Goal: Task Accomplishment & Management: Manage account settings

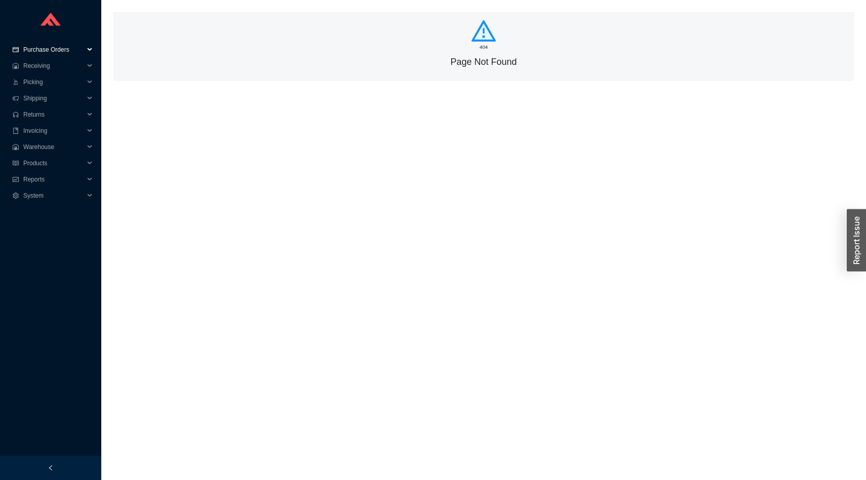
click at [52, 52] on span "Purchase Orders" at bounding box center [53, 50] width 61 height 16
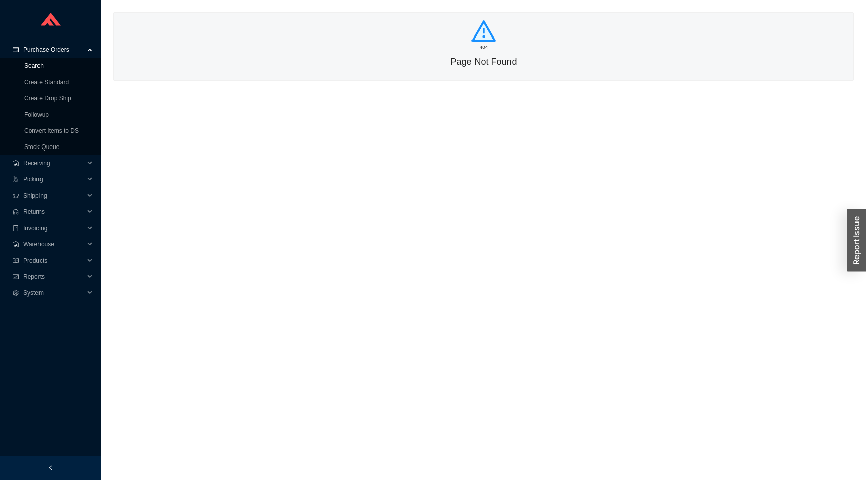
click at [44, 68] on link "Search" at bounding box center [33, 65] width 19 height 7
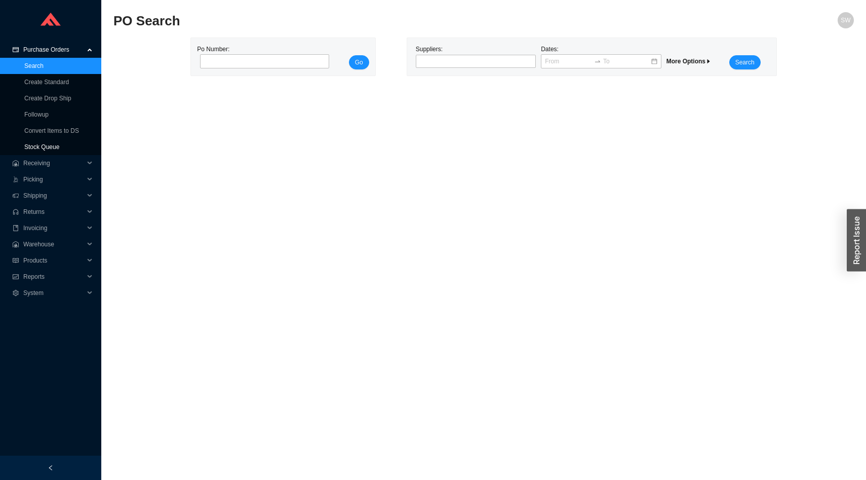
click at [56, 145] on link "Stock Queue" at bounding box center [41, 146] width 35 height 7
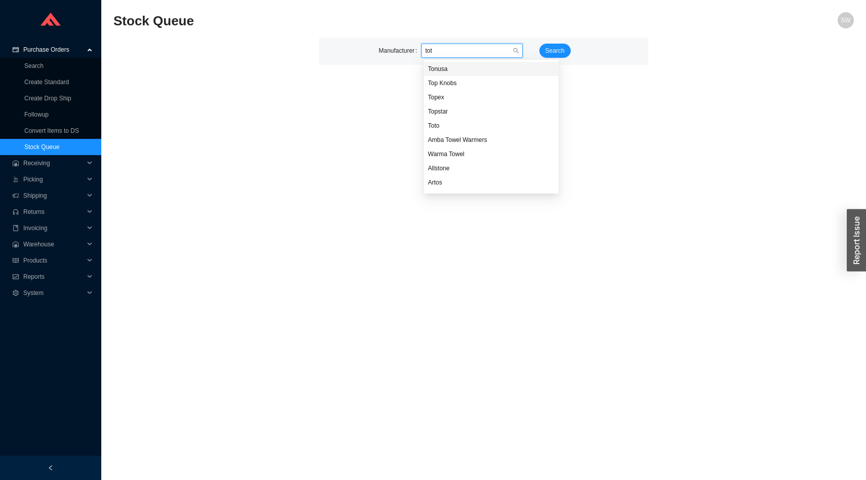
type input "toto"
click at [557, 48] on span "Search" at bounding box center [555, 51] width 19 height 10
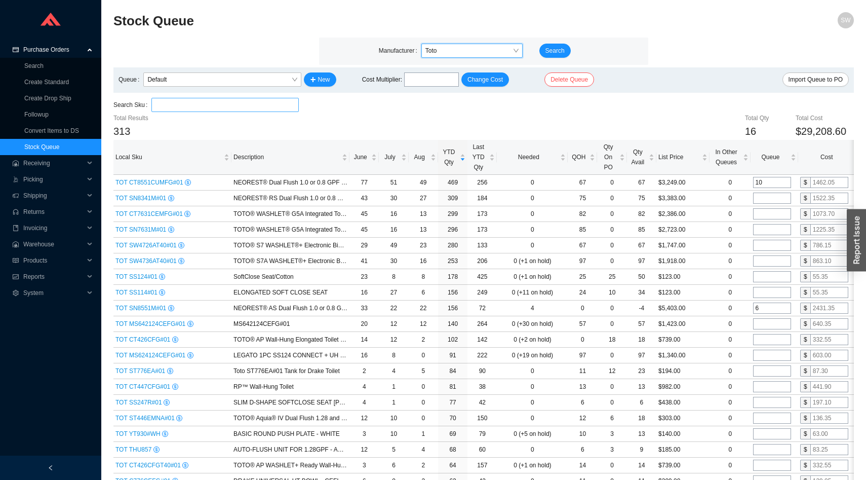
click at [221, 107] on input "search" at bounding box center [225, 104] width 139 height 13
paste input "SW3446"
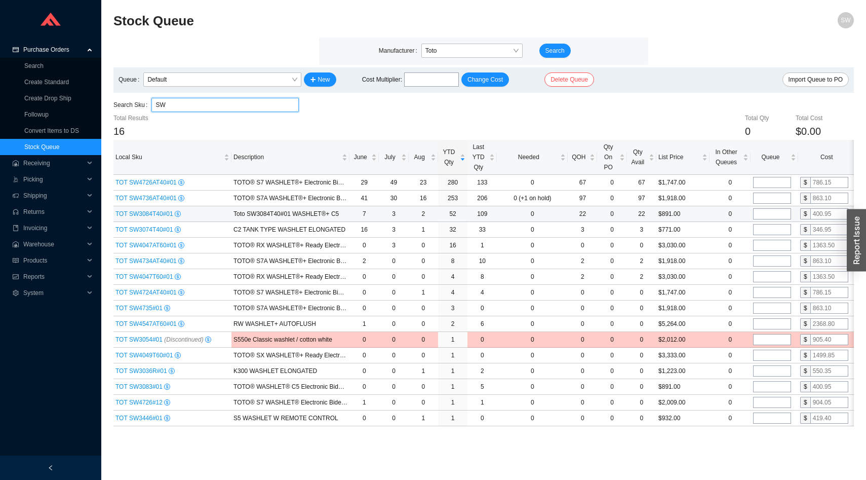
click at [149, 213] on span "TOT SW3084T40#01" at bounding box center [144, 213] width 59 height 7
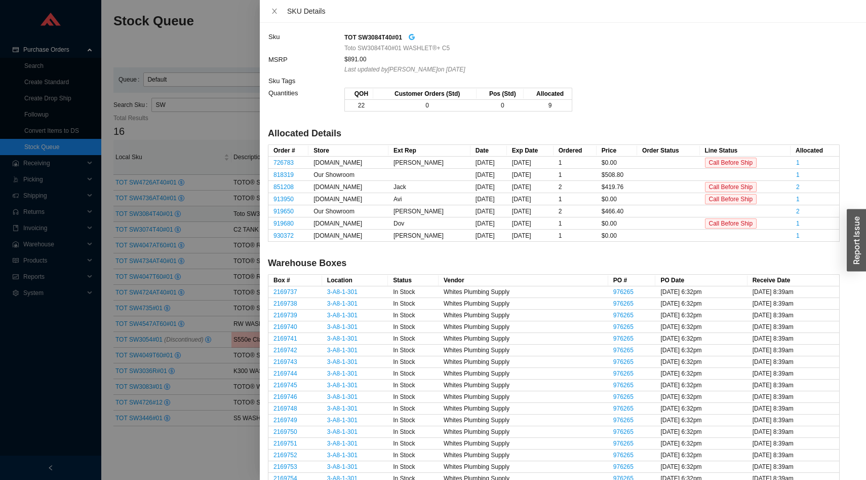
click at [415, 37] on icon "google" at bounding box center [411, 36] width 7 height 7
click at [172, 194] on div at bounding box center [433, 240] width 866 height 480
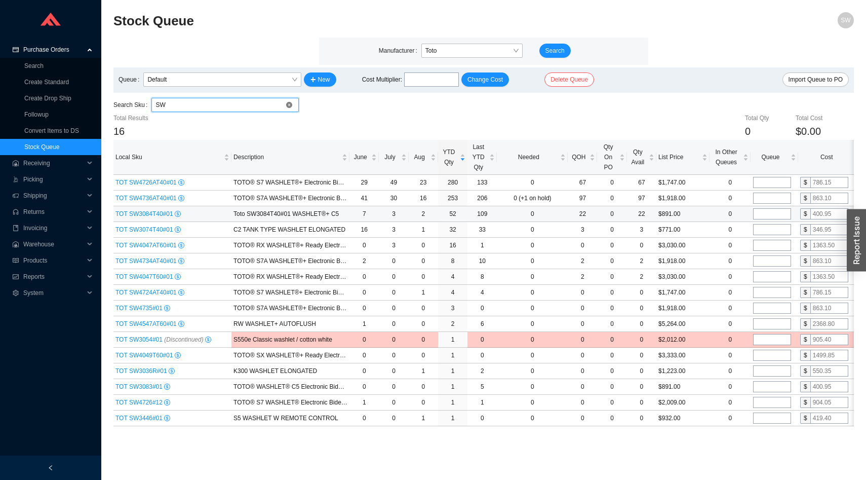
click at [198, 104] on input "SW" at bounding box center [225, 104] width 139 height 13
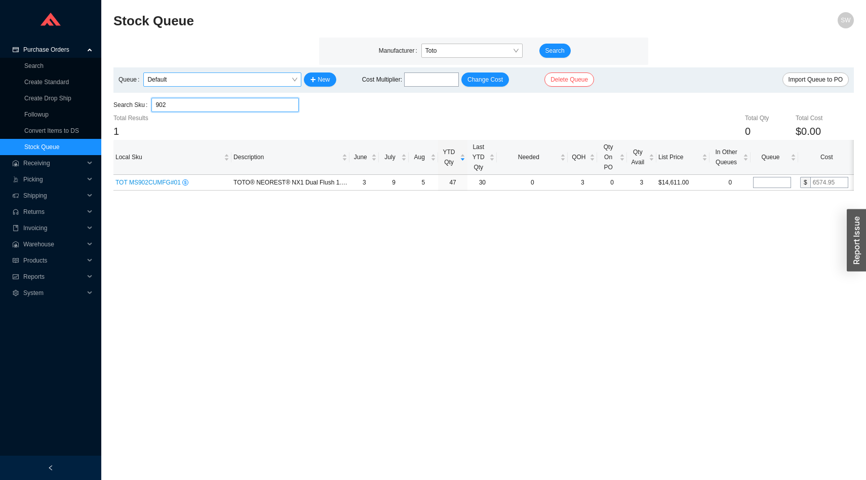
click at [285, 82] on span "Default" at bounding box center [221, 79] width 149 height 13
type input "902"
click at [285, 82] on span "Default" at bounding box center [221, 79] width 149 height 13
click at [319, 81] on span "New" at bounding box center [324, 79] width 12 height 10
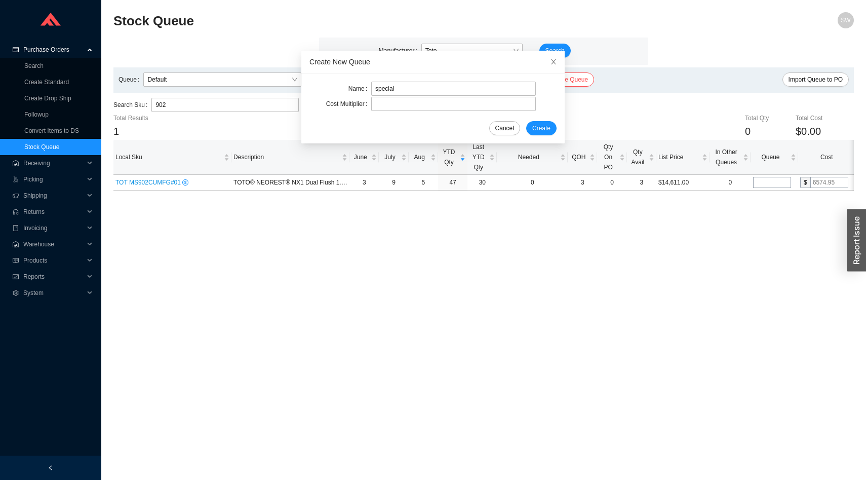
type input "special"
click at [526, 121] on button "Create" at bounding box center [541, 128] width 30 height 14
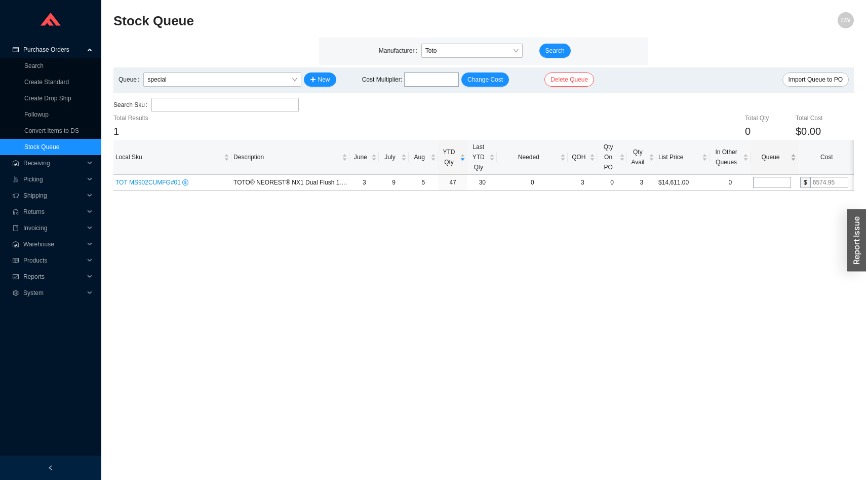
click at [770, 162] on div "Queue" at bounding box center [774, 157] width 43 height 10
click at [767, 178] on input "tel" at bounding box center [772, 182] width 38 height 11
type input "12"
click at [678, 248] on main "Stock Queue SW Manufacturer [PERSON_NAME] Search Queue special New Cost Multipl…" at bounding box center [483, 246] width 741 height 468
click at [291, 103] on input "search" at bounding box center [225, 104] width 139 height 13
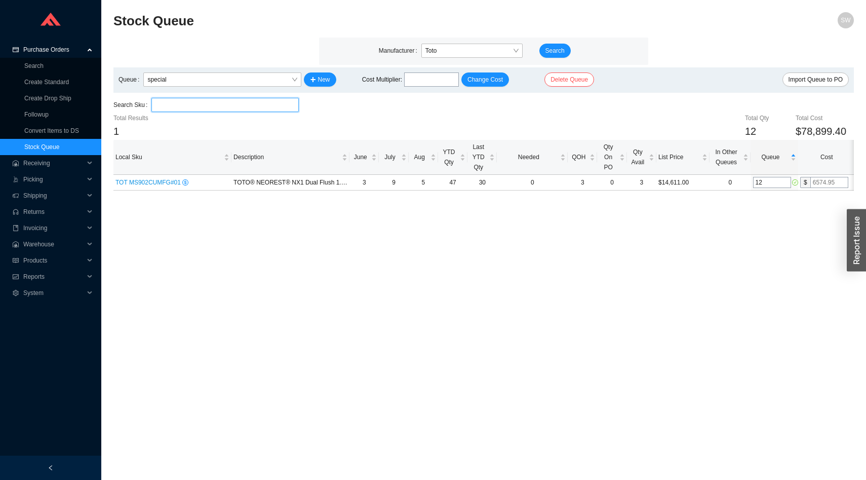
type input "h"
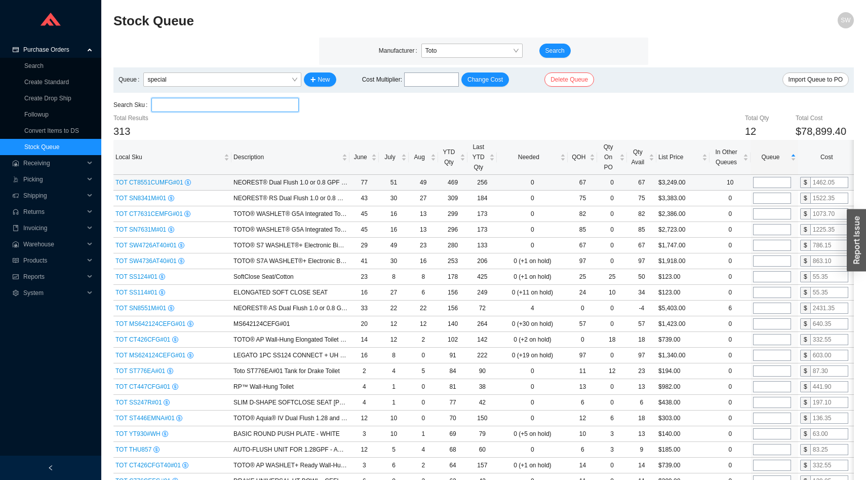
click at [775, 184] on input "tel" at bounding box center [772, 182] width 38 height 11
type input "50"
click at [761, 293] on input "tel" at bounding box center [772, 292] width 38 height 11
type input "50"
click at [766, 162] on div "Queue" at bounding box center [774, 157] width 43 height 10
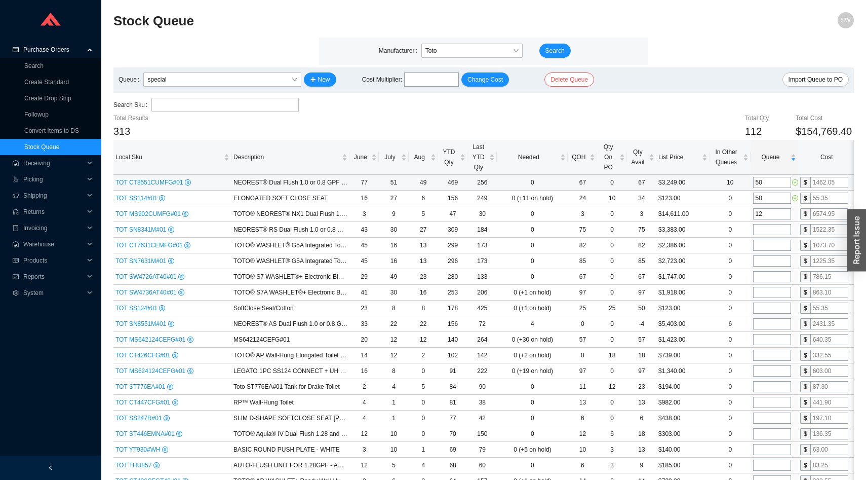
click at [773, 183] on input "50" at bounding box center [772, 182] width 38 height 11
click at [455, 163] on span "YTD Qty" at bounding box center [449, 157] width 18 height 20
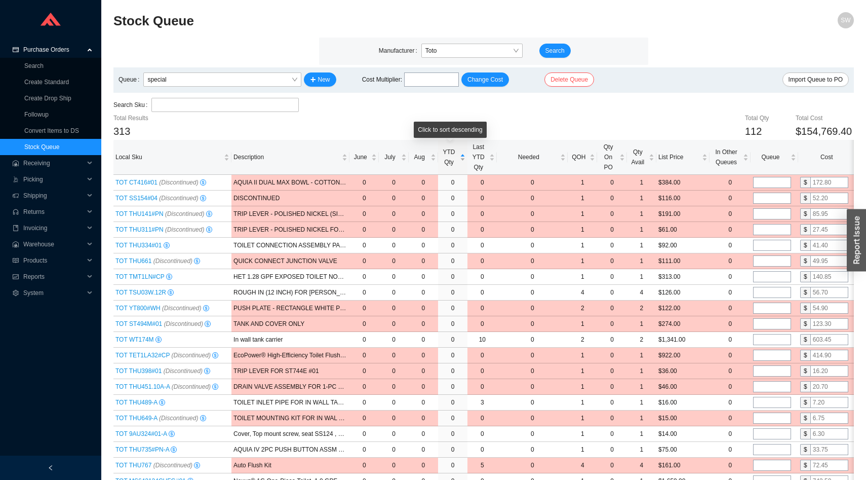
click at [455, 163] on span "YTD Qty" at bounding box center [449, 157] width 18 height 20
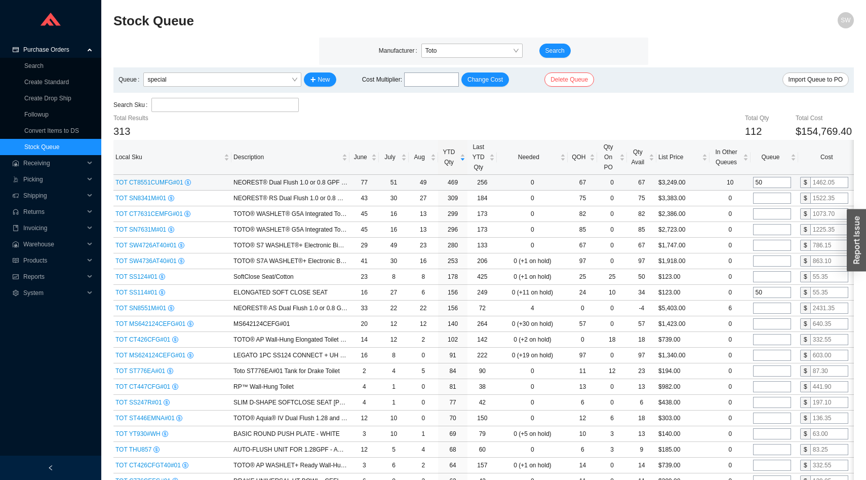
click at [776, 184] on input "50" at bounding box center [772, 182] width 38 height 11
type input "75"
click at [779, 198] on input "tel" at bounding box center [772, 197] width 38 height 11
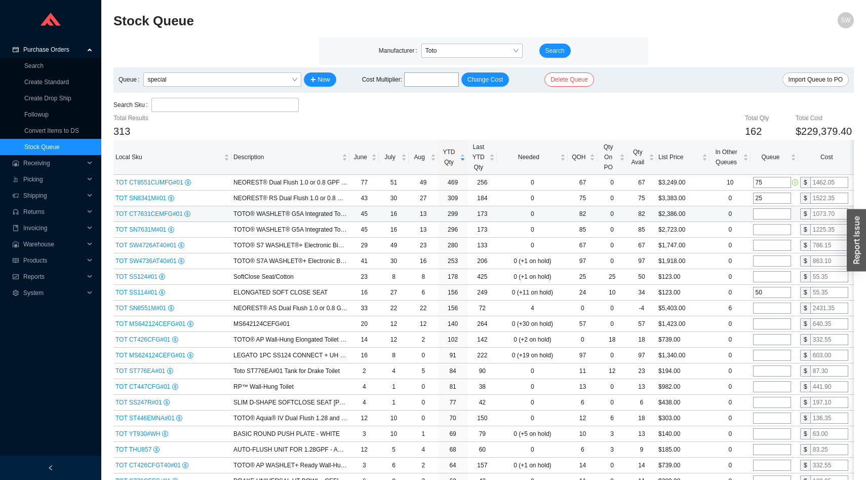
type input "25"
click at [776, 213] on input "tel" at bounding box center [772, 213] width 38 height 11
type input "25"
click at [776, 227] on input "tel" at bounding box center [772, 229] width 38 height 11
type input "25"
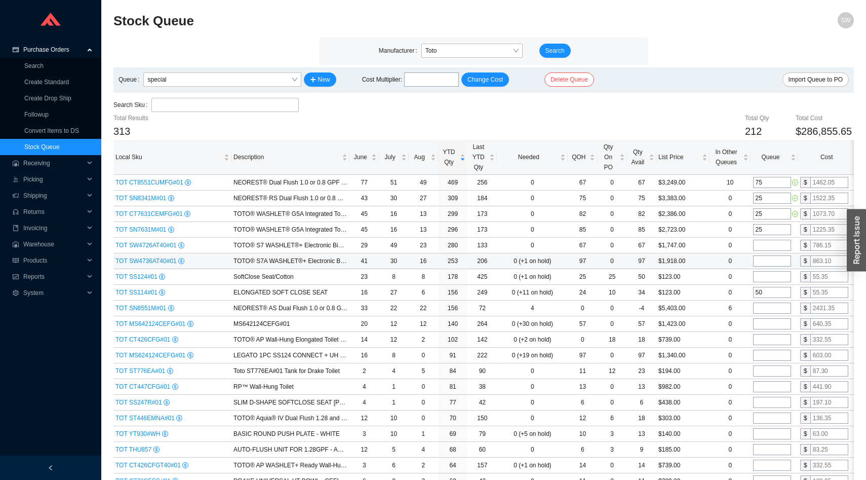
click at [773, 261] on input "tel" at bounding box center [772, 260] width 38 height 11
type input "50"
click at [770, 243] on input "tel" at bounding box center [772, 245] width 38 height 11
type input "50"
click at [768, 258] on input "50" at bounding box center [772, 260] width 38 height 11
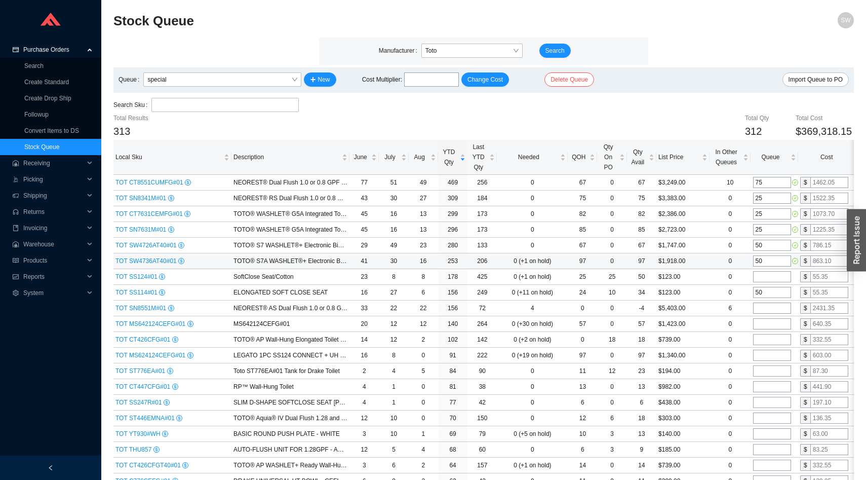
click at [768, 258] on input "50" at bounding box center [772, 260] width 38 height 11
type input "25"
click at [767, 248] on input "50" at bounding box center [772, 245] width 38 height 11
click at [767, 261] on input "25" at bounding box center [772, 260] width 38 height 11
click at [765, 275] on input "tel" at bounding box center [772, 276] width 38 height 11
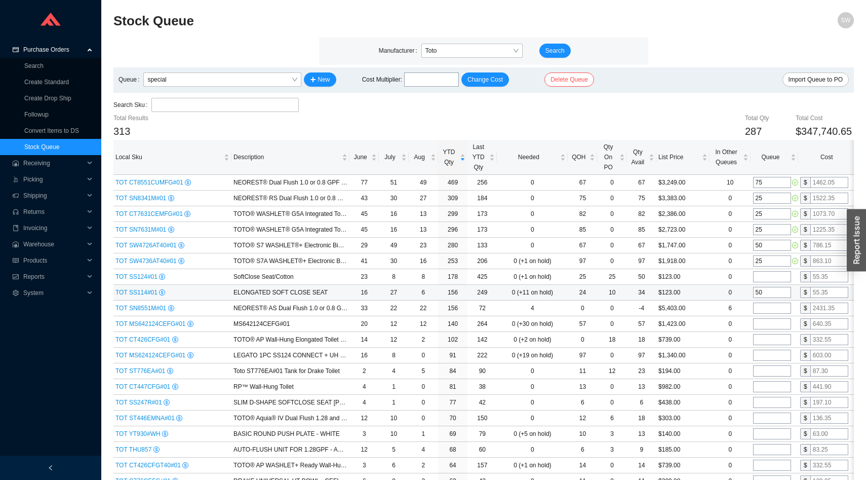
click at [764, 289] on input "50" at bounding box center [772, 292] width 38 height 11
type input "0"
click at [764, 306] on input "tel" at bounding box center [772, 307] width 38 height 11
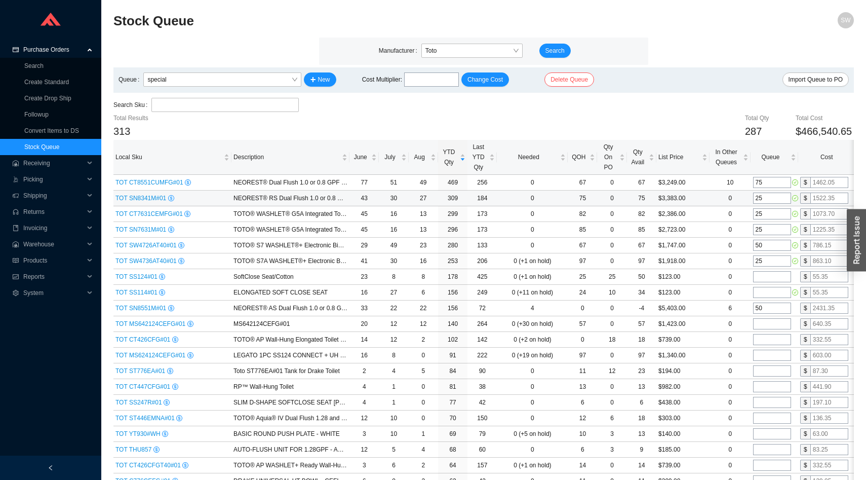
type input "50"
click at [771, 200] on input "25" at bounding box center [772, 197] width 38 height 11
type input "20"
click at [758, 310] on input "50" at bounding box center [772, 307] width 38 height 11
type input "30"
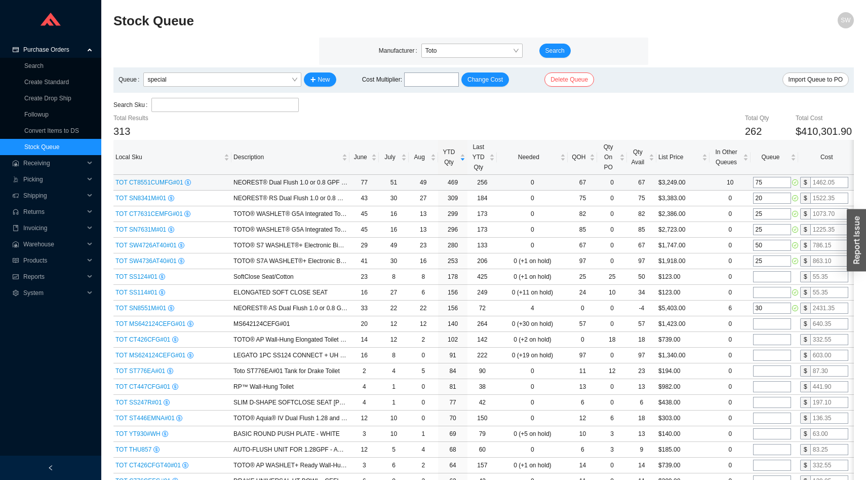
click at [762, 184] on input "75" at bounding box center [772, 182] width 38 height 11
type input "50"
click at [766, 307] on input "30" at bounding box center [772, 307] width 38 height 11
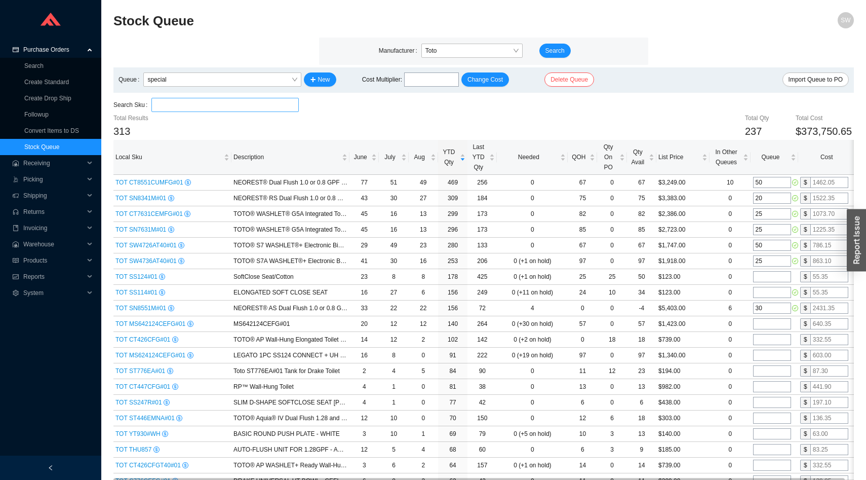
click at [217, 103] on input "search" at bounding box center [225, 104] width 139 height 13
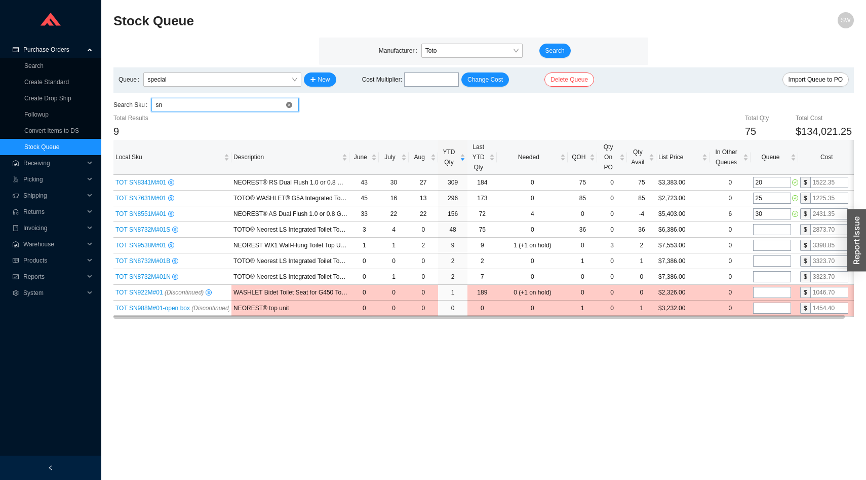
click at [167, 100] on input "sn" at bounding box center [225, 104] width 139 height 13
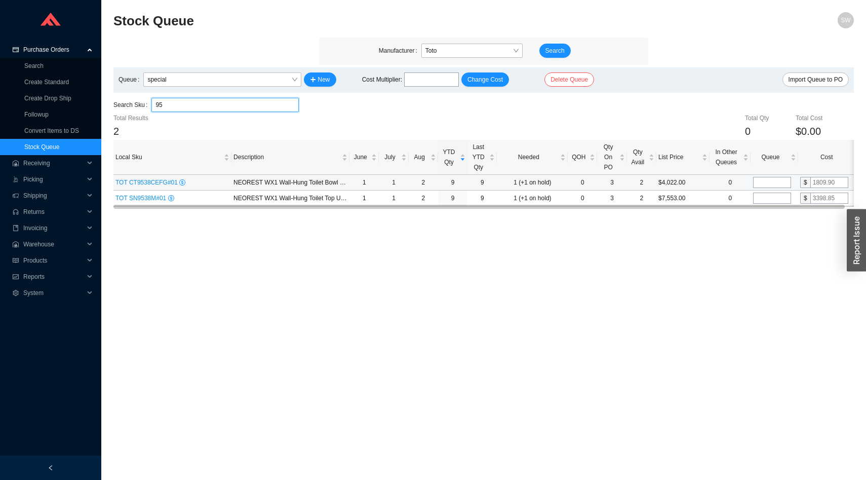
type input "95"
click at [769, 182] on input "tel" at bounding box center [772, 182] width 38 height 11
type input "10"
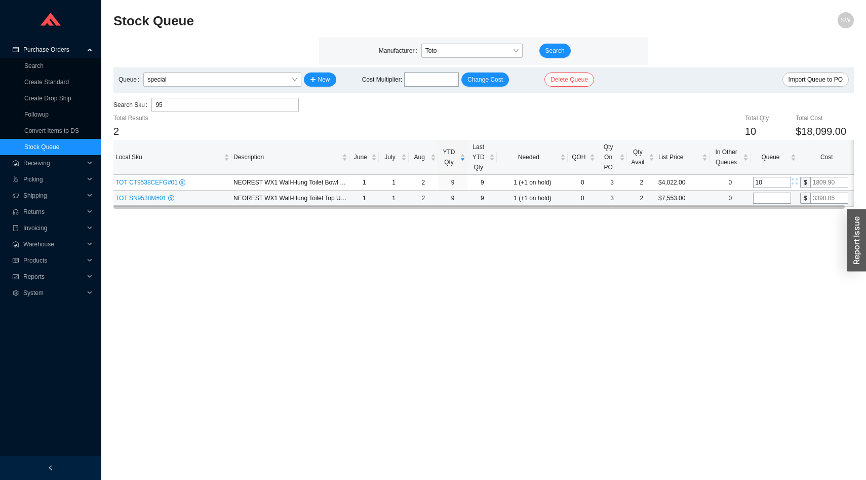
click at [774, 202] on input "tel" at bounding box center [772, 197] width 38 height 11
type input "10"
click at [712, 271] on main "Stock Queue SW Manufacturer [PERSON_NAME] Search Queue special New Cost Multipl…" at bounding box center [483, 246] width 741 height 468
click at [246, 110] on input "95" at bounding box center [225, 104] width 139 height 13
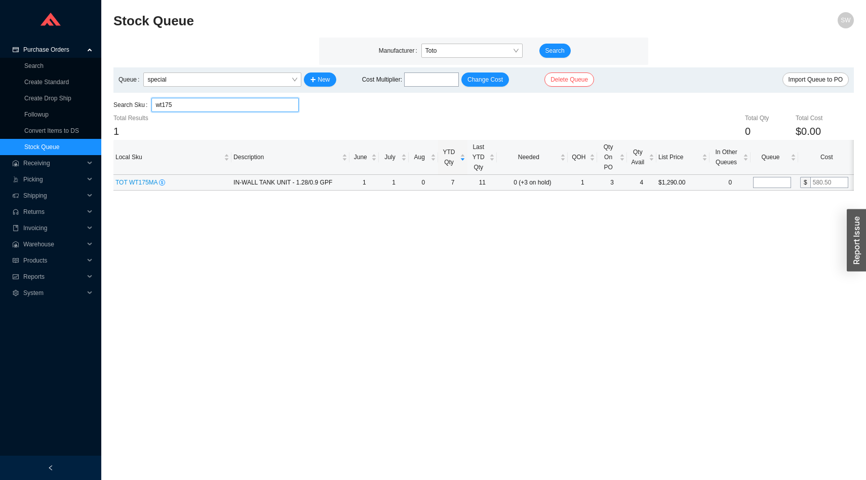
type input "wt175"
click at [779, 187] on input "tel" at bounding box center [772, 182] width 38 height 11
type input "10"
click at [709, 239] on main "Stock Queue SW Manufacturer [PERSON_NAME] Search Queue special New Cost Multipl…" at bounding box center [483, 246] width 741 height 468
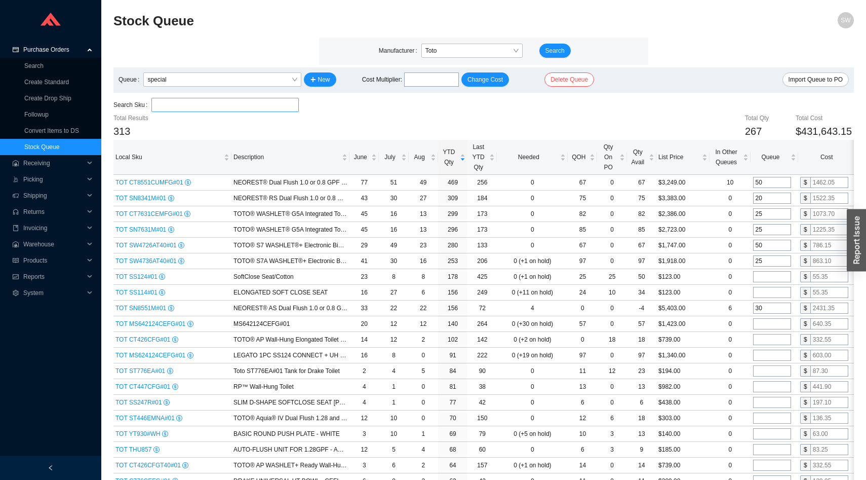
click at [186, 100] on input "search" at bounding box center [225, 104] width 139 height 13
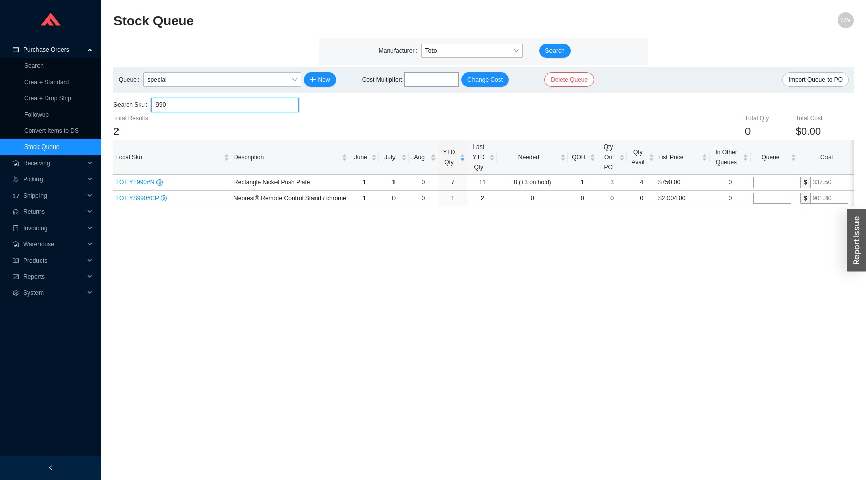
type input "990"
click at [771, 183] on input "tel" at bounding box center [772, 182] width 38 height 11
type input "10"
click at [658, 310] on main "Stock Queue SW Manufacturer [PERSON_NAME] Search Queue special New Cost Multipl…" at bounding box center [483, 246] width 741 height 468
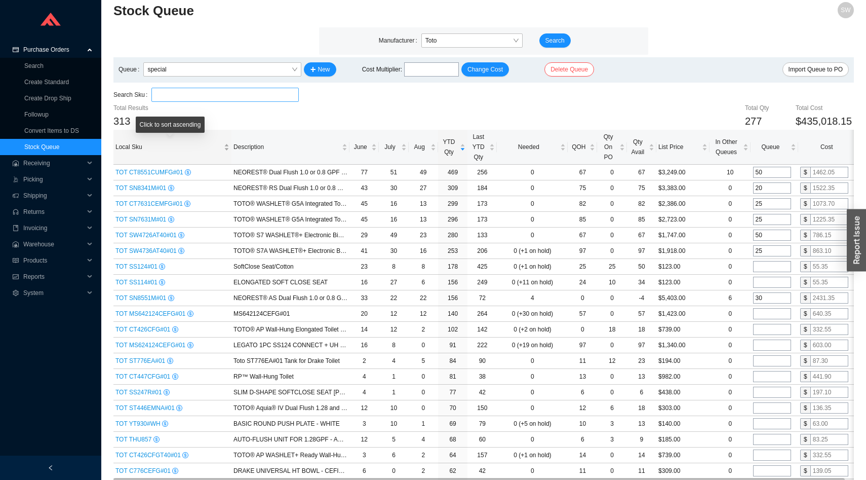
scroll to position [13, 0]
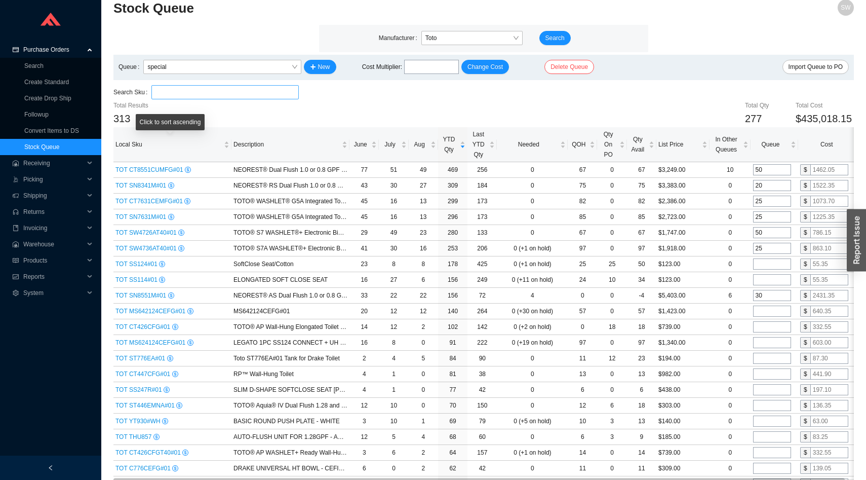
click at [200, 92] on input "search" at bounding box center [225, 92] width 139 height 13
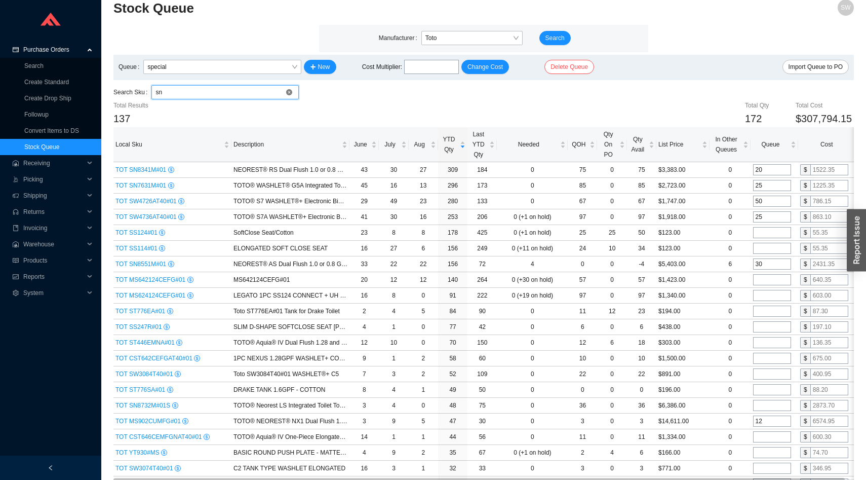
scroll to position [0, 0]
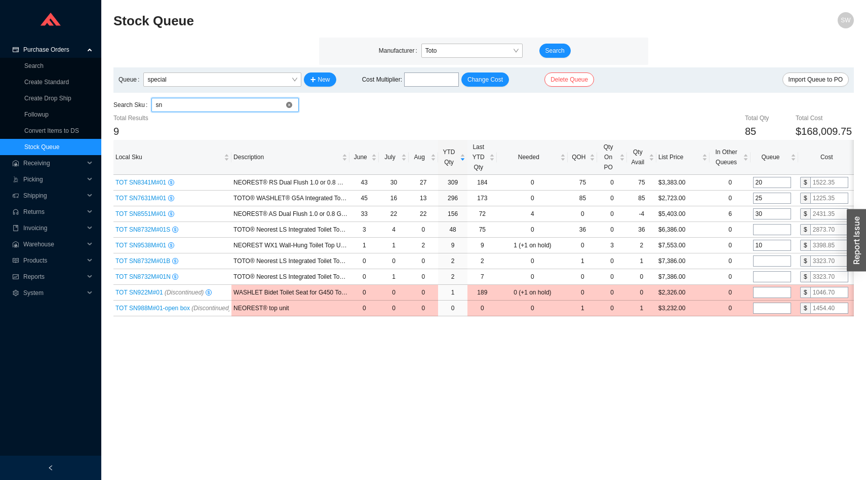
type input "s"
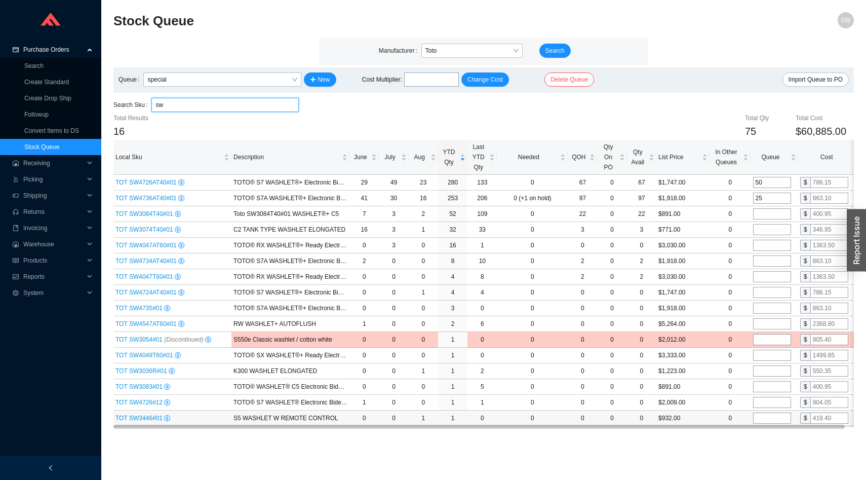
type input "sw"
click at [780, 420] on input "tel" at bounding box center [772, 417] width 38 height 11
type input "50"
click at [781, 403] on input "tel" at bounding box center [772, 402] width 38 height 11
click at [138, 414] on span "TOT SW3446#01" at bounding box center [139, 417] width 49 height 7
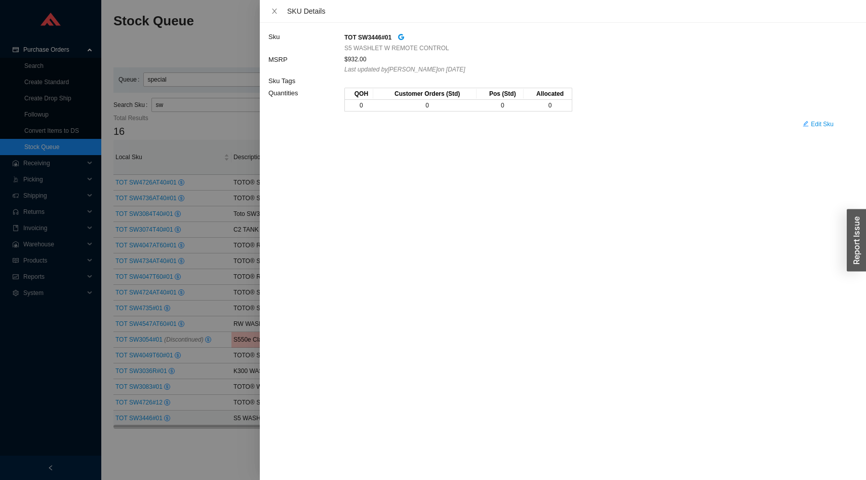
click at [409, 36] on div "TOT SW3446#01" at bounding box center [591, 37] width 495 height 12
click at [405, 36] on icon "google" at bounding box center [401, 36] width 7 height 7
click at [226, 230] on div at bounding box center [433, 240] width 866 height 480
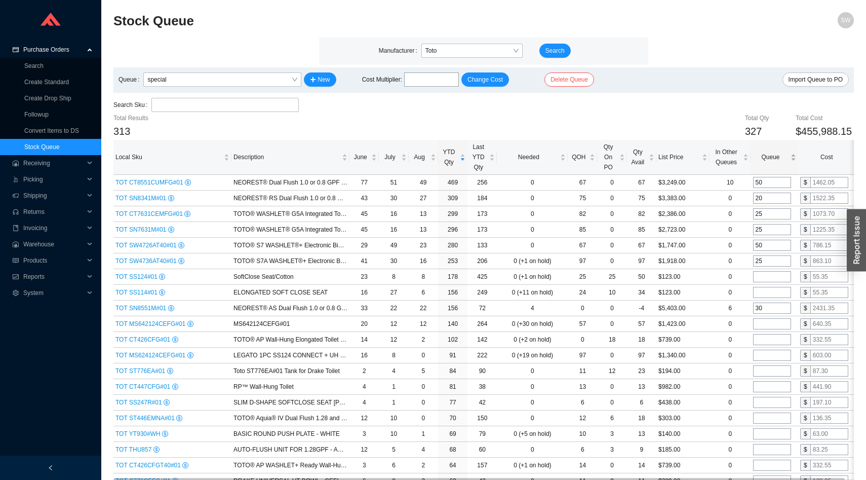
click at [780, 157] on span "Queue" at bounding box center [770, 157] width 35 height 10
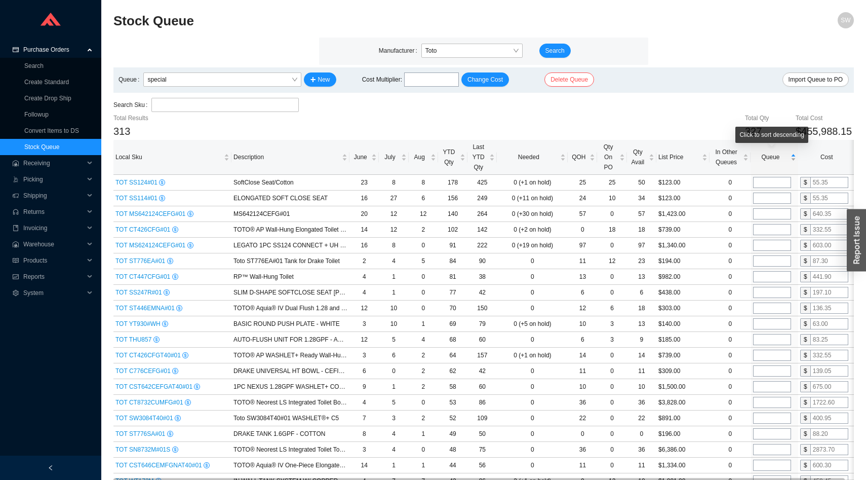
click at [780, 157] on span "Queue" at bounding box center [770, 157] width 35 height 10
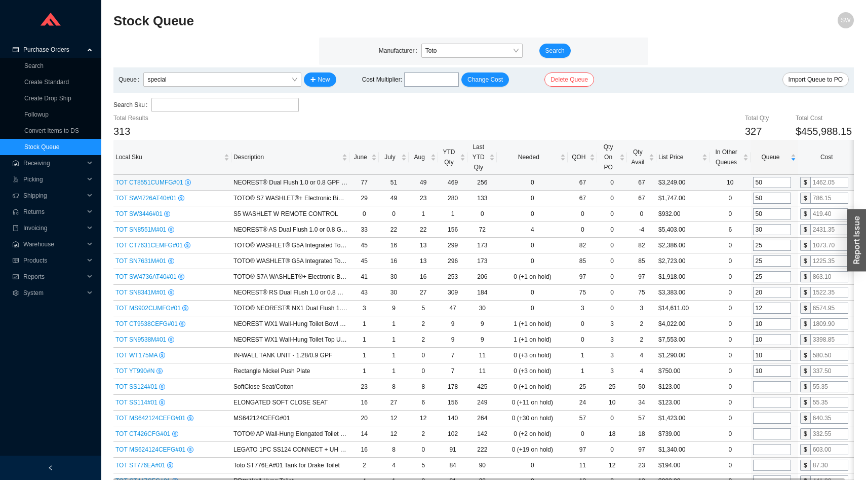
click at [756, 184] on input "50" at bounding box center [772, 182] width 38 height 11
type input "60"
click at [757, 228] on input "30" at bounding box center [772, 229] width 38 height 11
type input "40"
click at [765, 243] on input "25" at bounding box center [772, 245] width 38 height 11
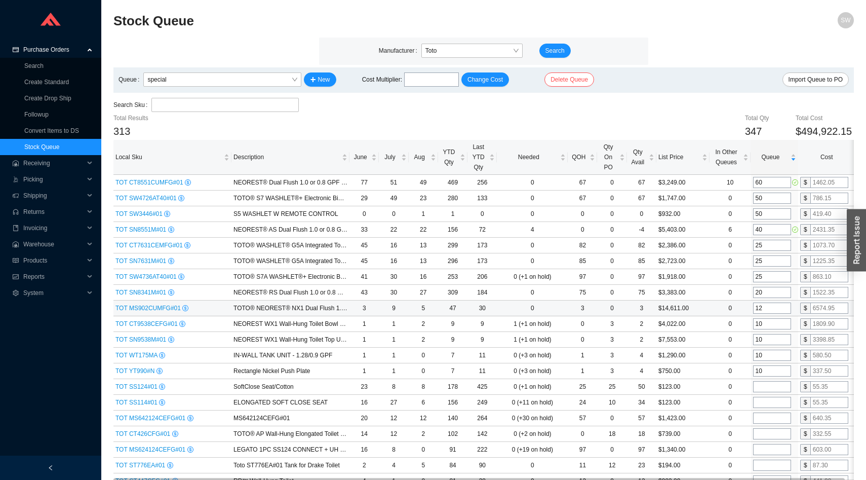
click at [767, 307] on input "12" at bounding box center [772, 307] width 38 height 11
type input "10"
click at [770, 323] on input "10" at bounding box center [772, 323] width 38 height 11
click at [769, 333] on td "10" at bounding box center [774, 340] width 47 height 16
click at [769, 340] on input "10" at bounding box center [772, 339] width 38 height 11
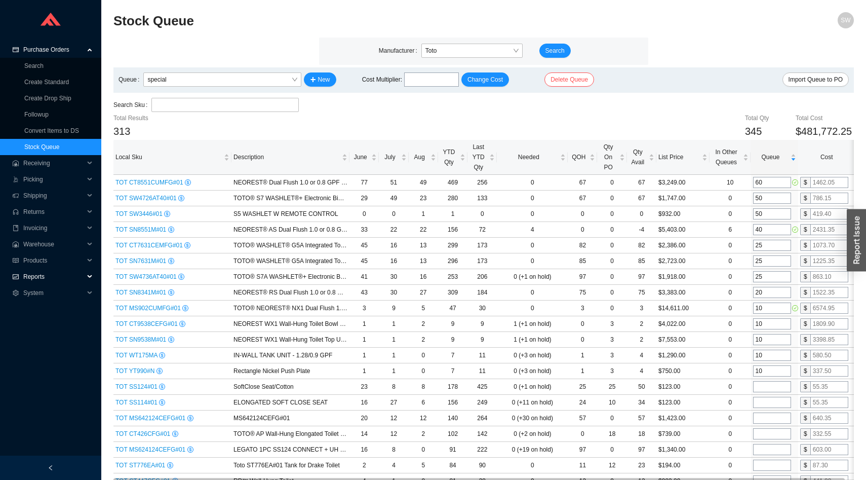
click at [48, 280] on span "Reports" at bounding box center [53, 276] width 61 height 16
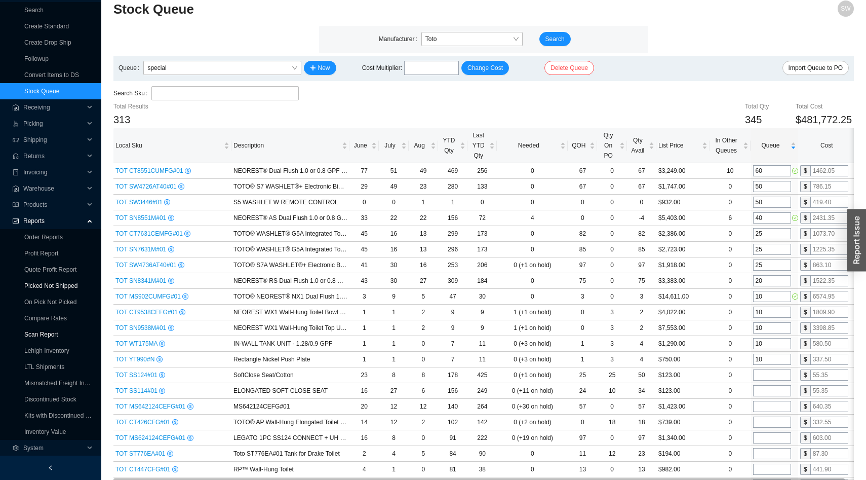
scroll to position [15, 0]
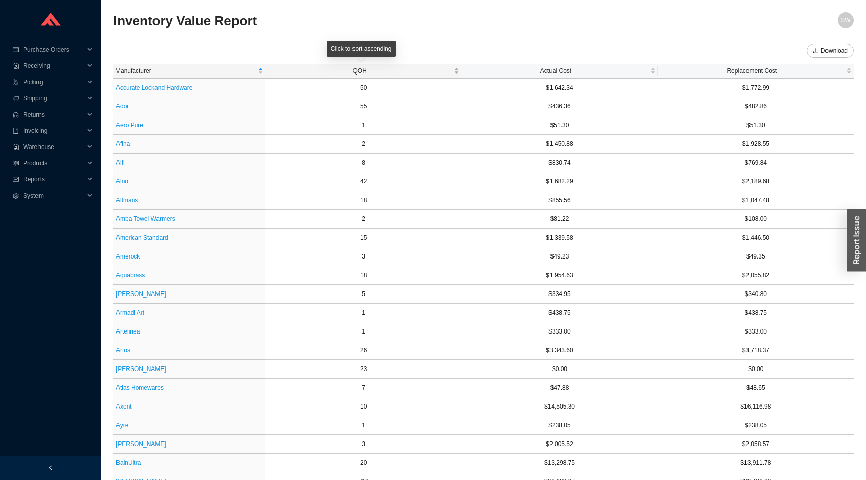
click at [367, 74] on span "QOH" at bounding box center [359, 71] width 184 height 10
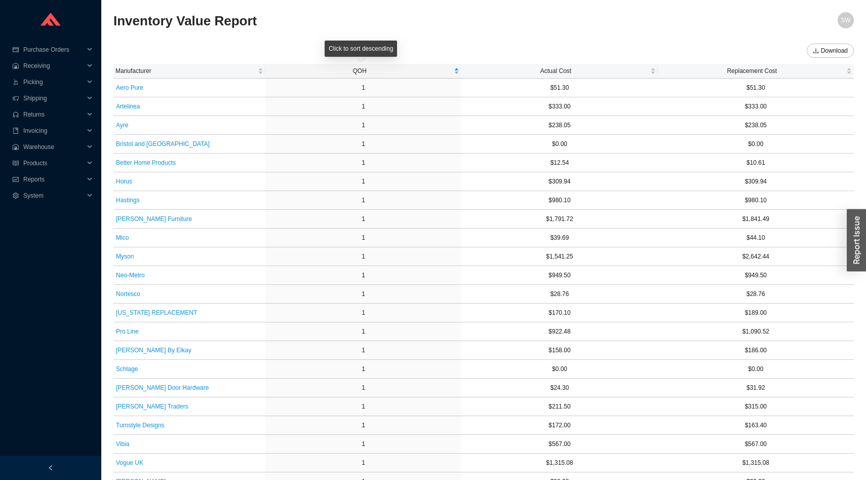
click at [367, 74] on span "QOH" at bounding box center [359, 71] width 184 height 10
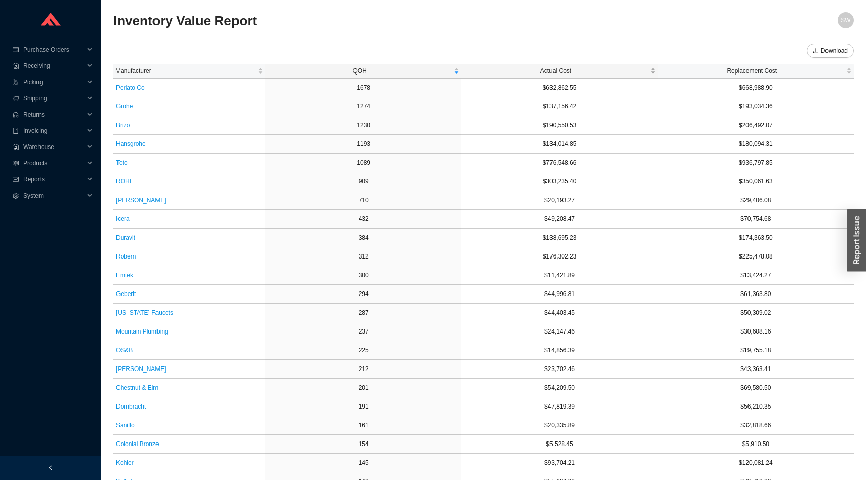
click at [517, 66] on span "Actual Cost" at bounding box center [556, 71] width 184 height 10
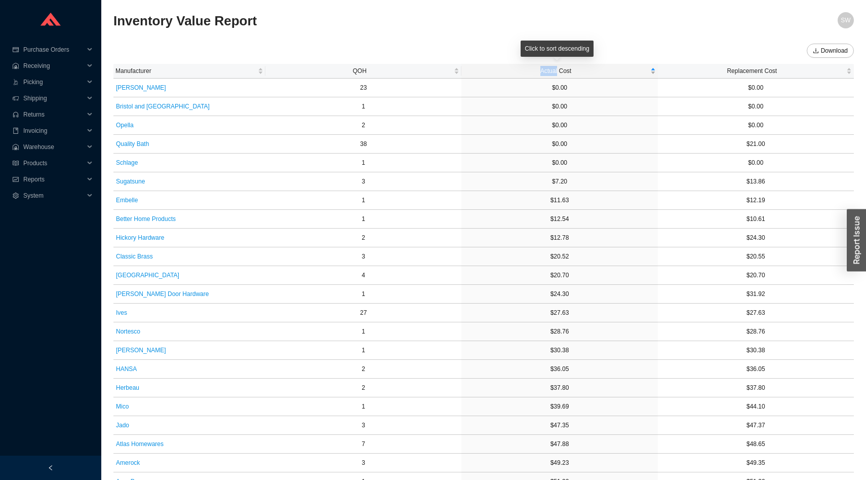
click at [517, 66] on span "Actual Cost" at bounding box center [556, 71] width 184 height 10
